Goal: Browse casually: Explore the website without a specific task or goal

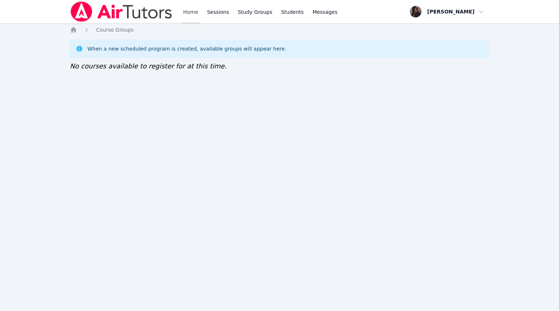
click at [186, 14] on link "Home" at bounding box center [191, 11] width 18 height 23
